Goal: Task Accomplishment & Management: Use online tool/utility

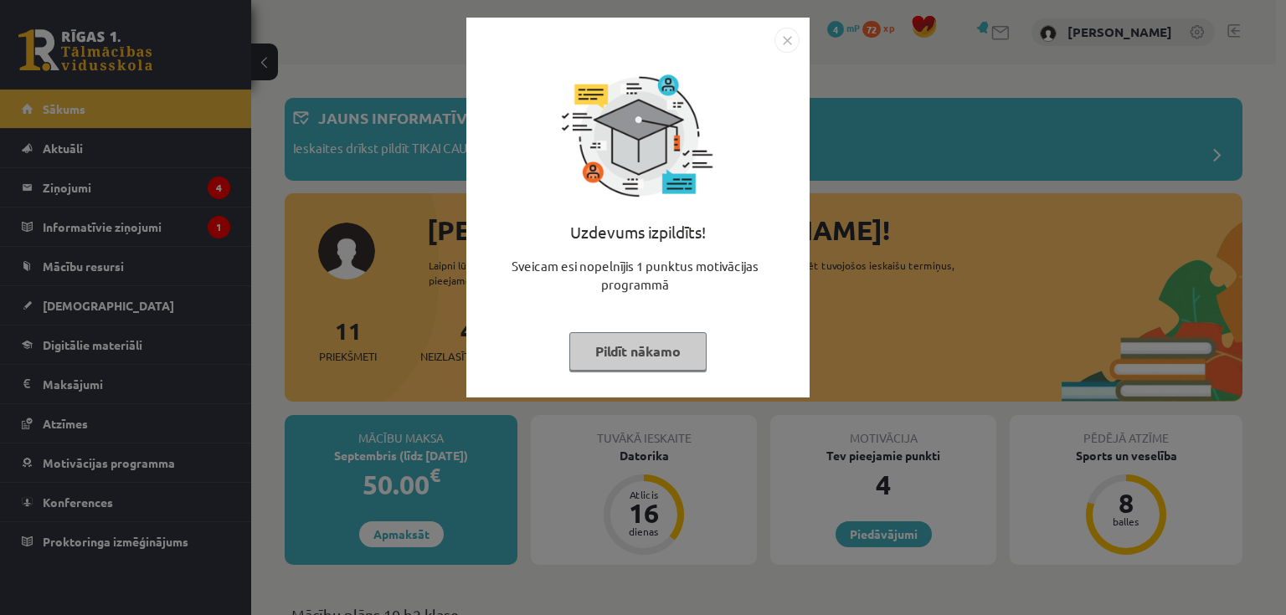
click at [787, 35] on img "Close" at bounding box center [786, 40] width 25 height 25
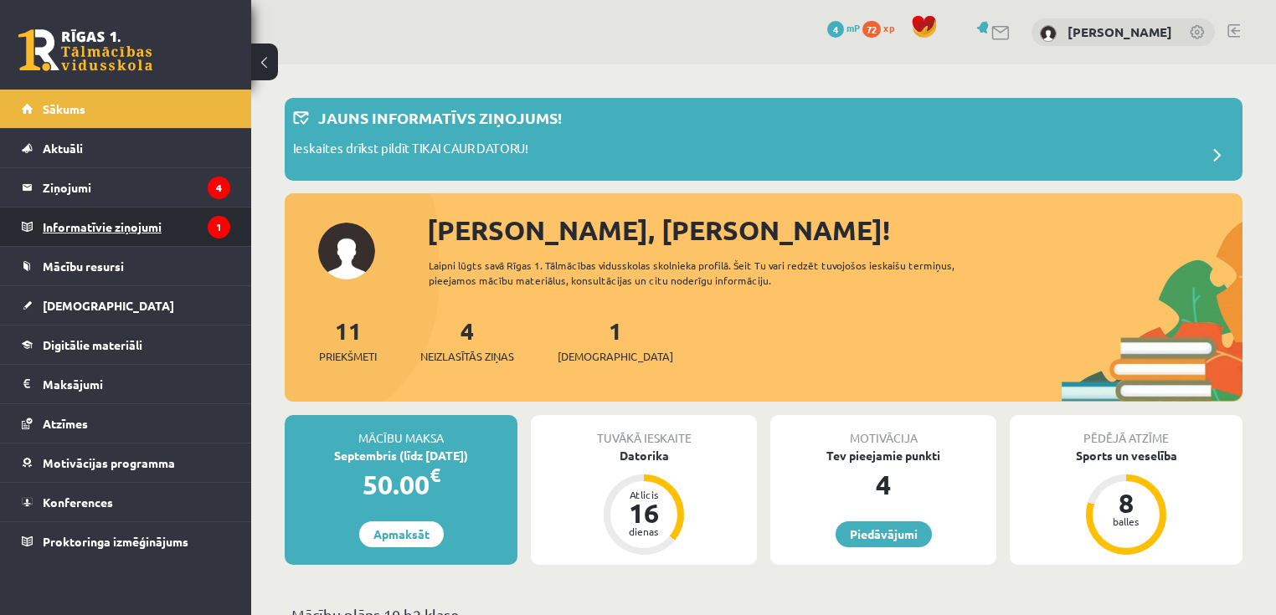
click at [126, 223] on legend "Informatīvie ziņojumi 1" at bounding box center [137, 227] width 188 height 39
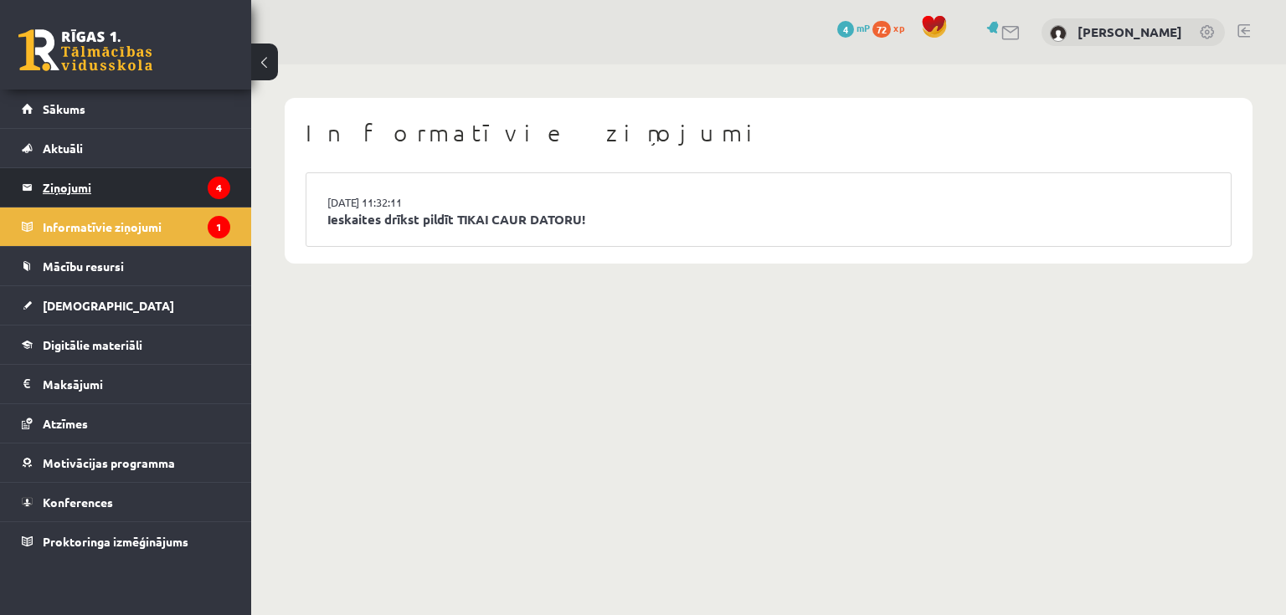
click at [87, 183] on legend "Ziņojumi 4" at bounding box center [137, 187] width 188 height 39
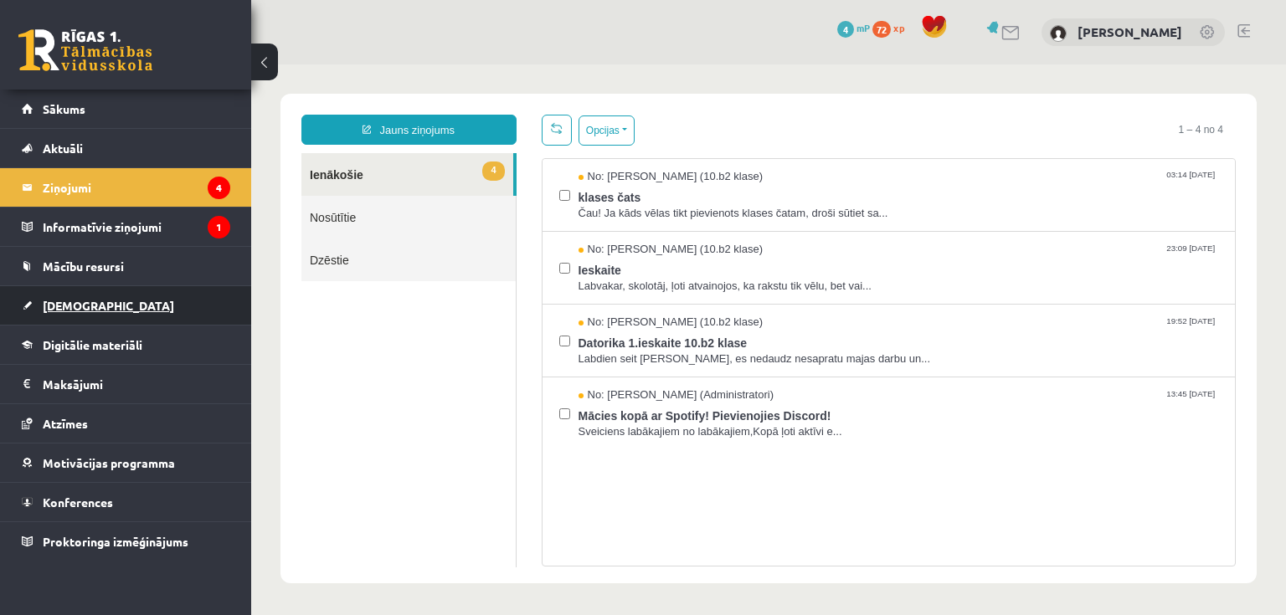
click at [62, 300] on span "[DEMOGRAPHIC_DATA]" at bounding box center [108, 305] width 131 height 15
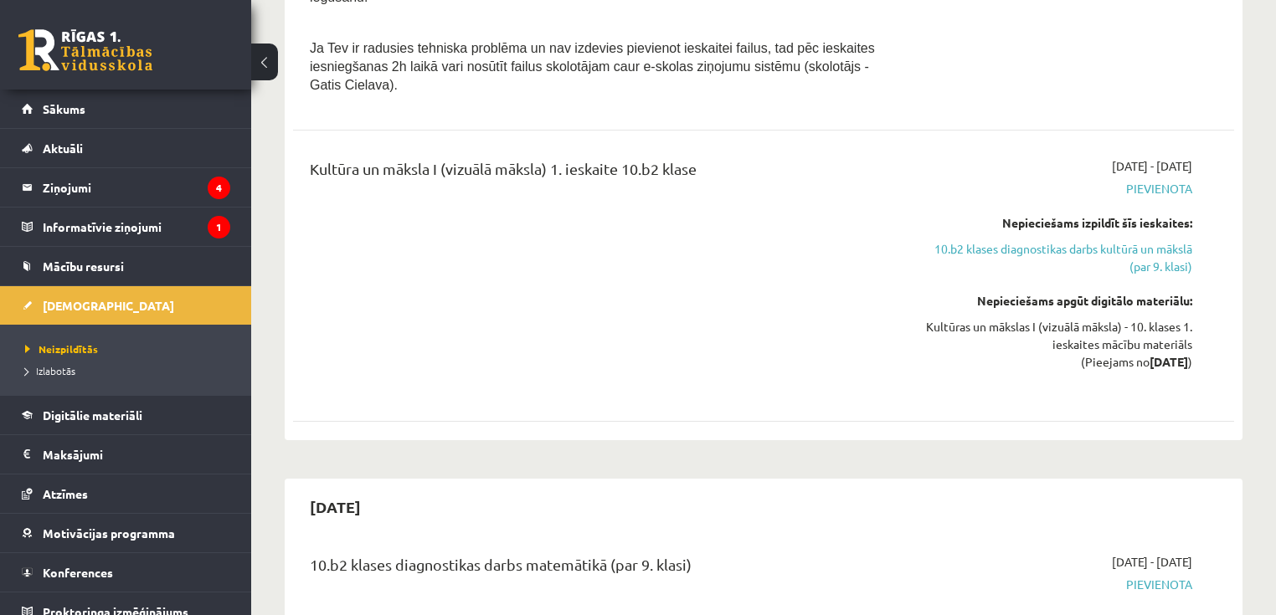
scroll to position [557, 0]
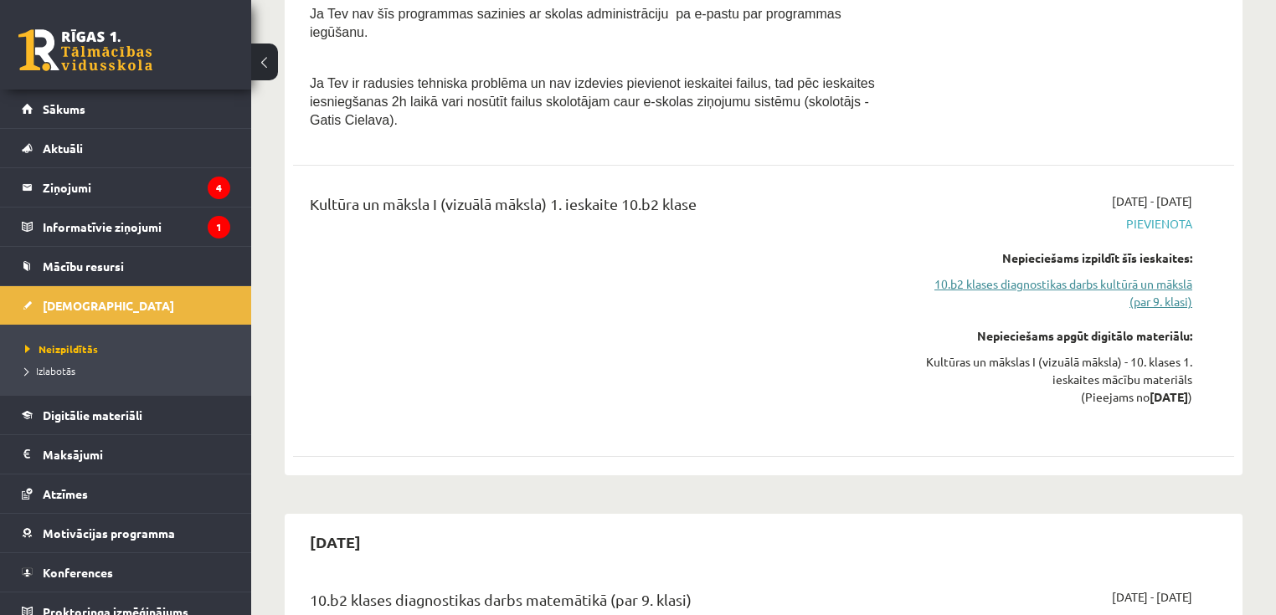
click at [1098, 275] on link "10.b2 klases diagnostikas darbs kultūrā un mākslā (par 9. klasi)" at bounding box center [1053, 292] width 277 height 35
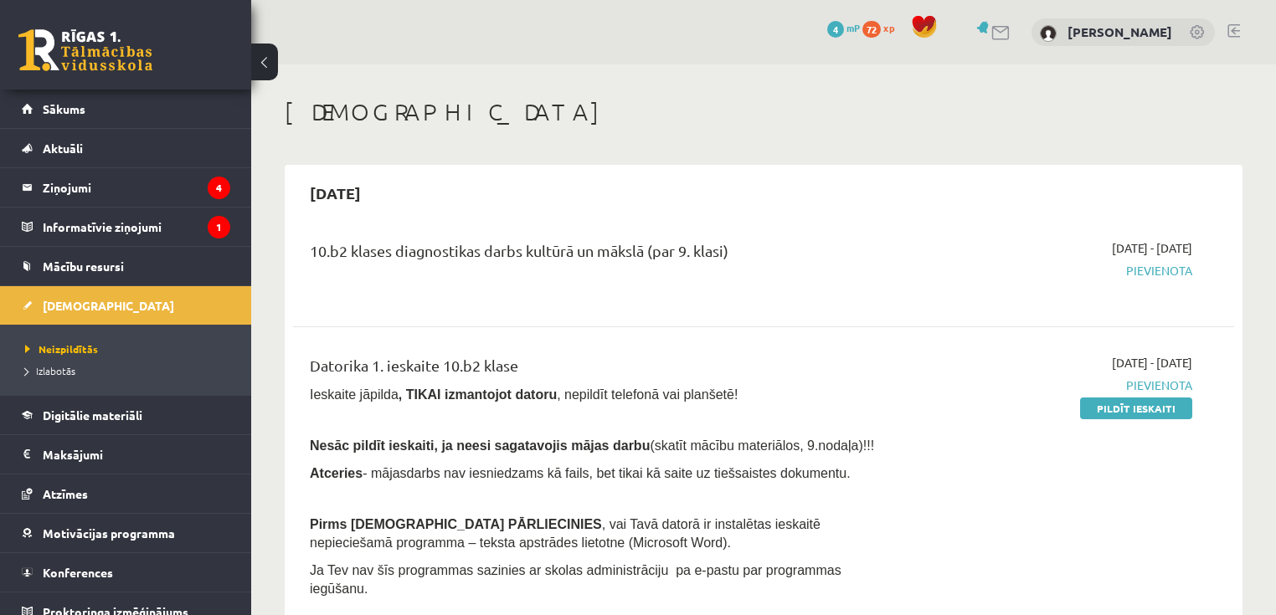
click at [1232, 33] on link at bounding box center [1233, 30] width 13 height 13
